Goal: Transaction & Acquisition: Obtain resource

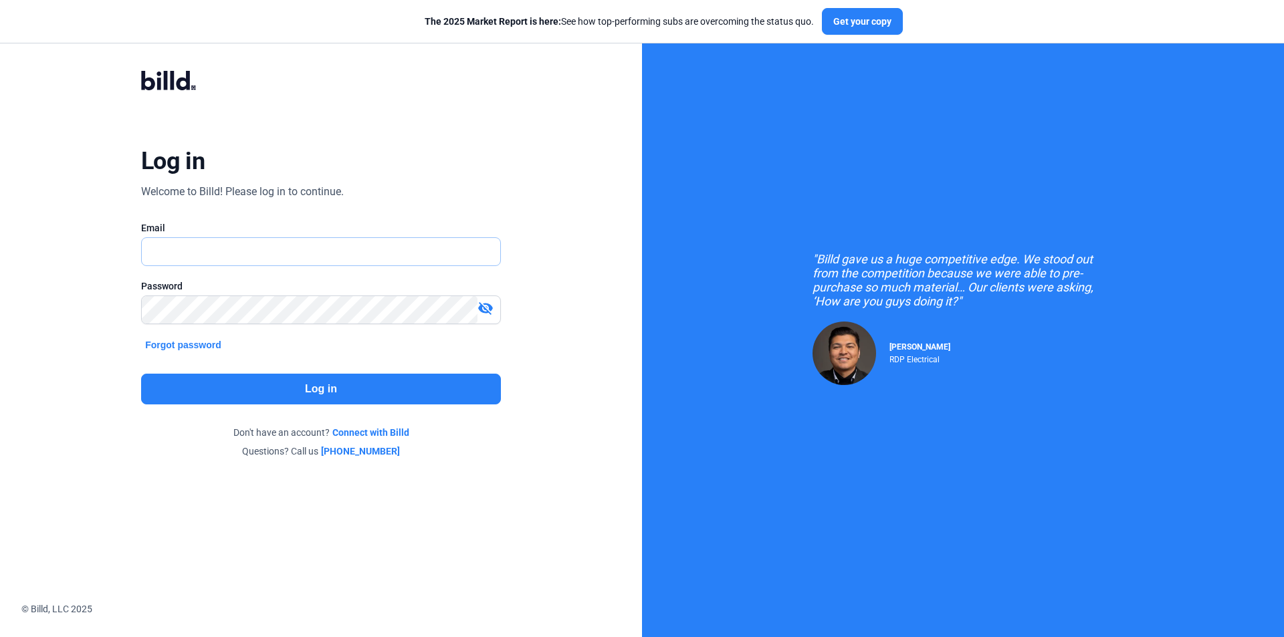
type input "[EMAIL_ADDRESS][DOMAIN_NAME]"
click at [316, 392] on button "Log in" at bounding box center [321, 389] width 360 height 31
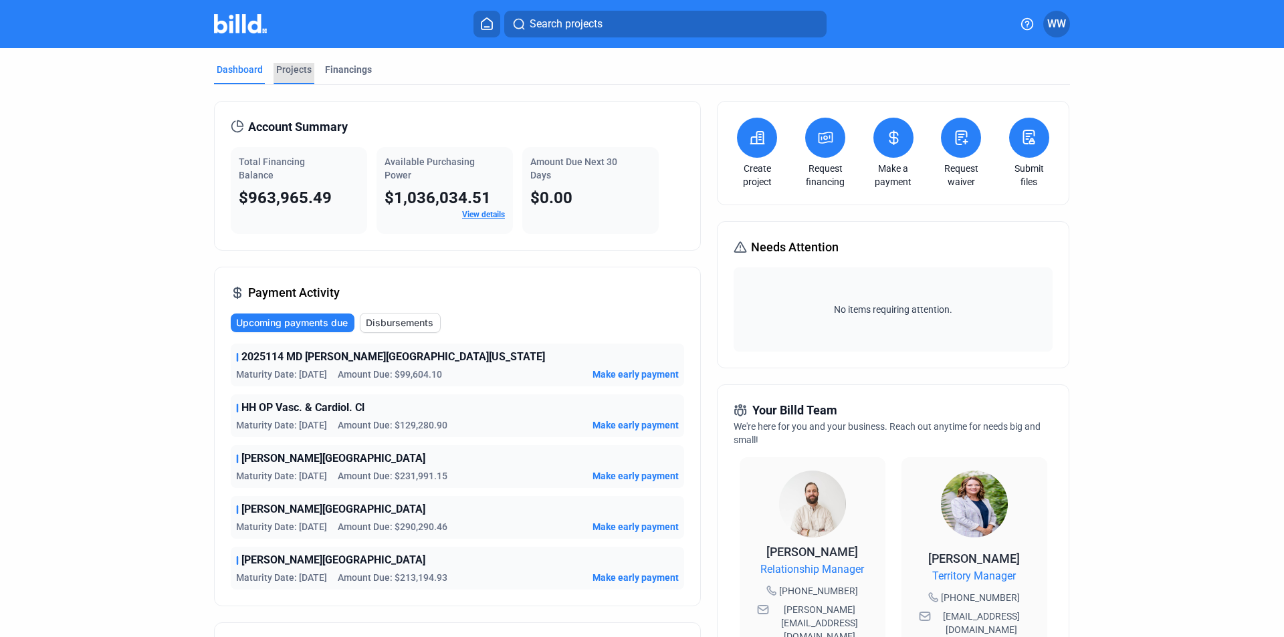
click at [284, 69] on div "Projects" at bounding box center [293, 69] width 35 height 13
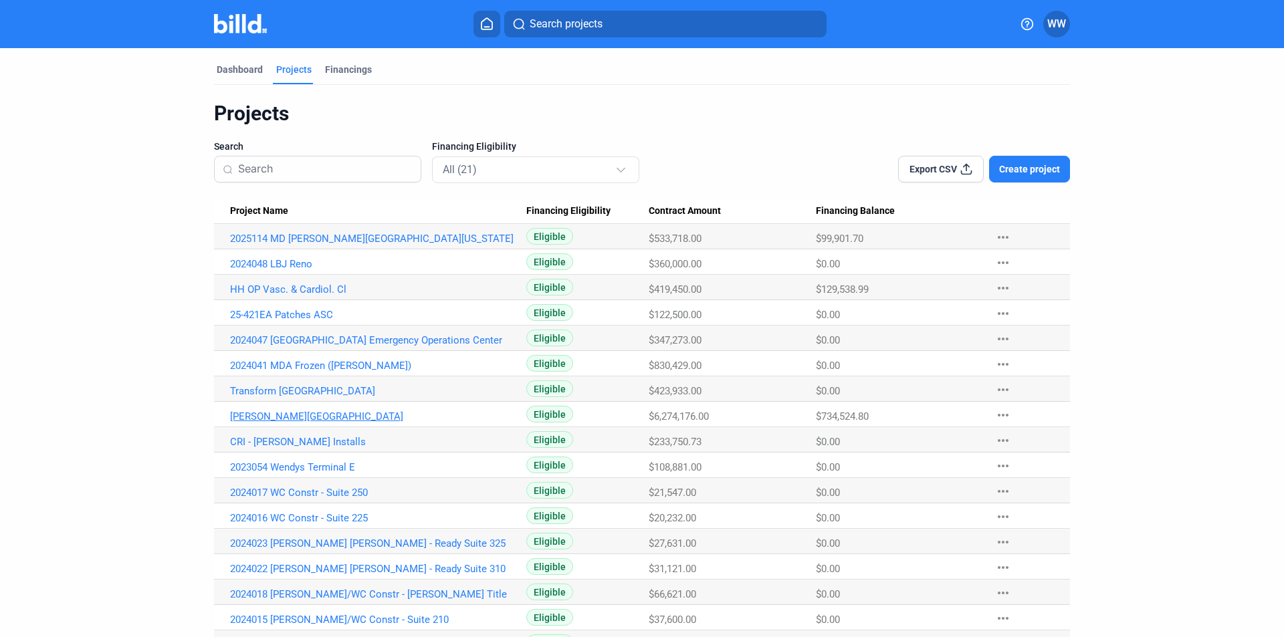
click at [267, 417] on link "[PERSON_NAME][GEOGRAPHIC_DATA]" at bounding box center [378, 417] width 296 height 12
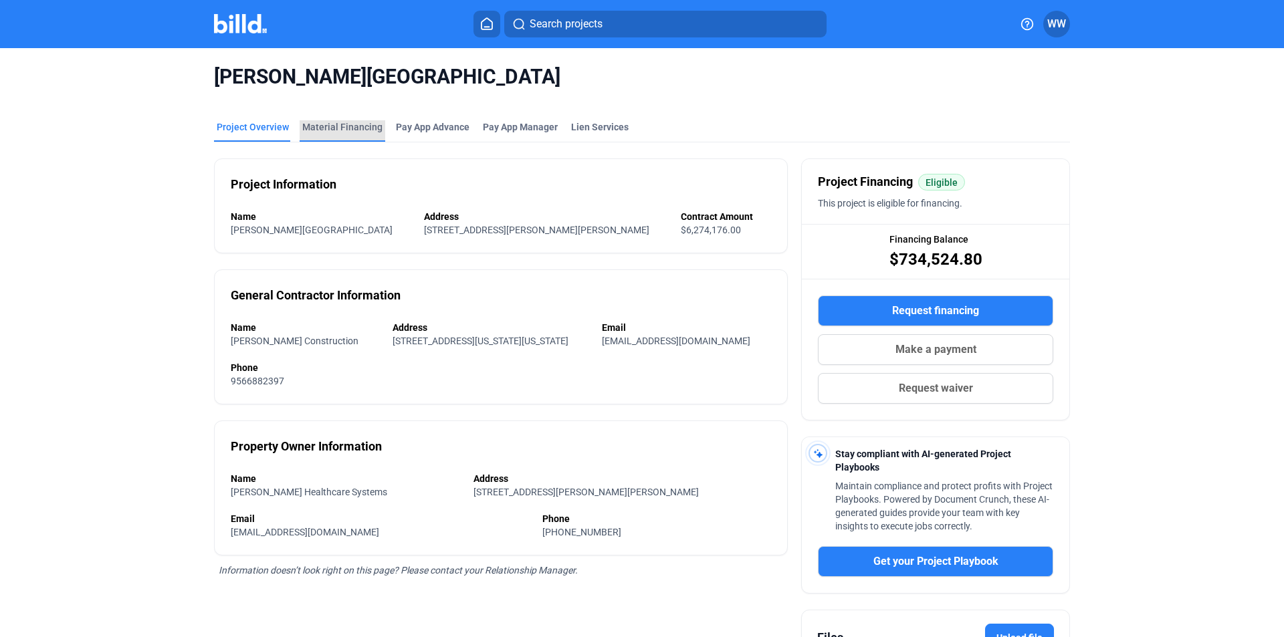
click at [352, 126] on div "Material Financing" at bounding box center [342, 126] width 80 height 13
